Goal: Navigation & Orientation: Find specific page/section

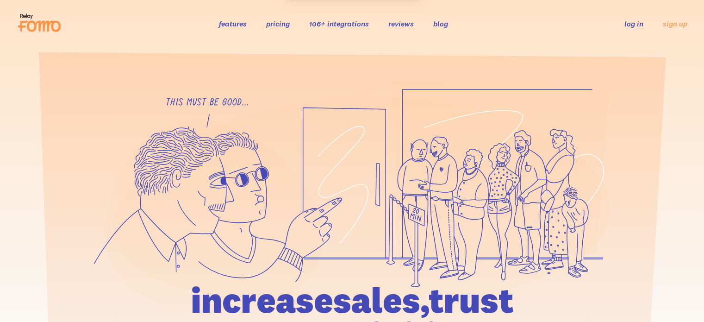
click at [635, 25] on link "log in" at bounding box center [633, 23] width 19 height 9
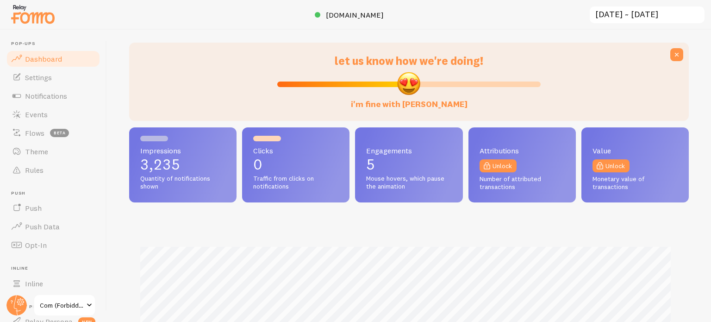
scroll to position [139, 0]
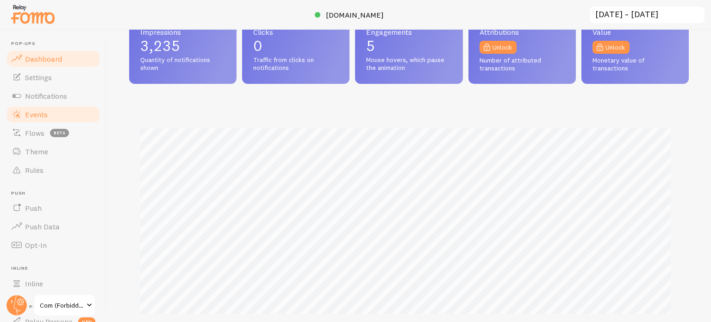
click at [31, 114] on span "Events" at bounding box center [36, 114] width 23 height 9
